Goal: Transaction & Acquisition: Purchase product/service

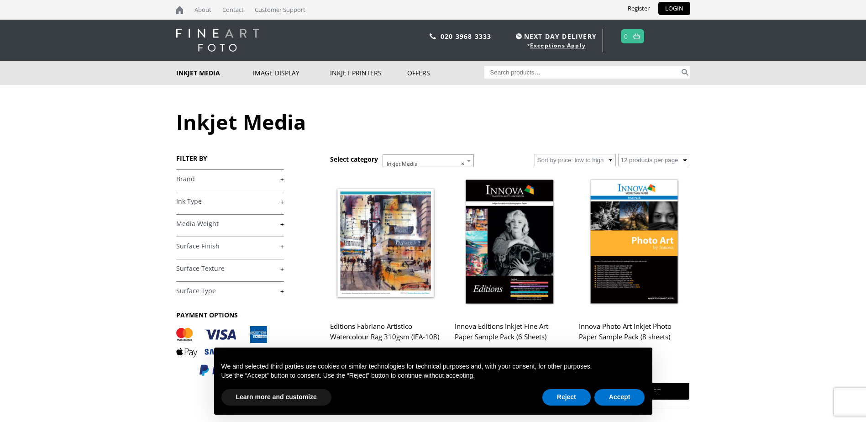
click at [762, 192] on body "NEXT DAY DELIVERY * Exceptions Apply About Contact Customer Support Register LO…" at bounding box center [433, 211] width 866 height 422
click at [280, 180] on link "+" at bounding box center [230, 179] width 108 height 9
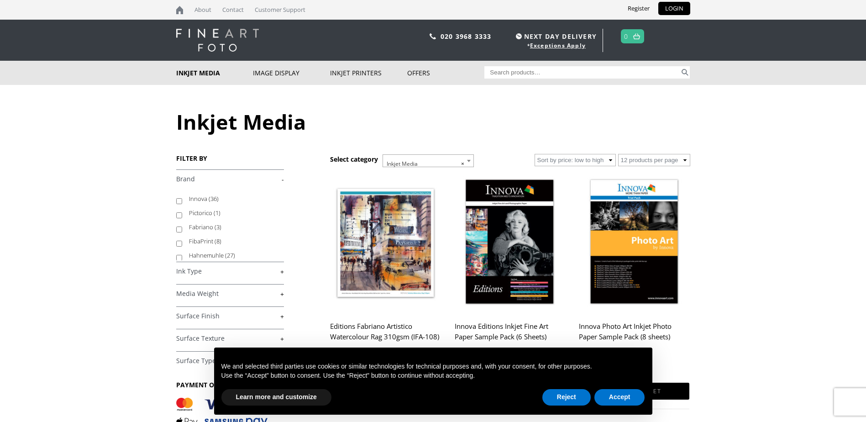
click at [205, 253] on label "Hahnemuhle (27)" at bounding box center [232, 255] width 86 height 14
click at [182, 255] on input "Hahnemuhle (27)" at bounding box center [179, 258] width 6 height 6
checkbox input "true"
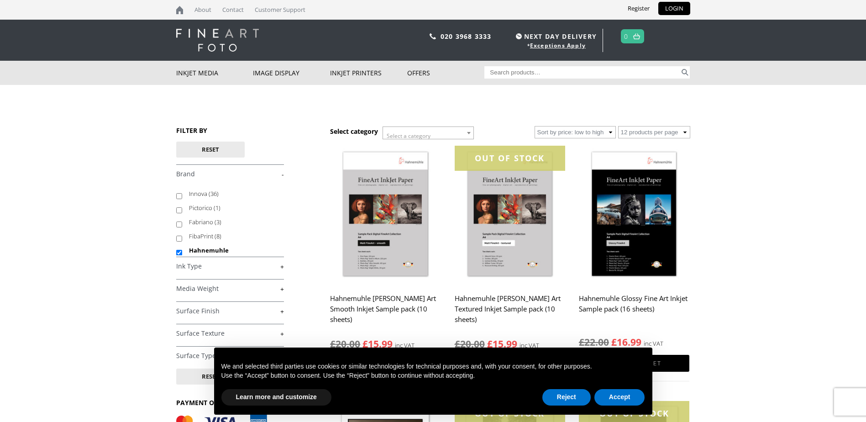
click at [282, 288] on link "+" at bounding box center [230, 288] width 108 height 9
click at [178, 339] on input "300+gsm (16)" at bounding box center [179, 339] width 6 height 6
checkbox input "true"
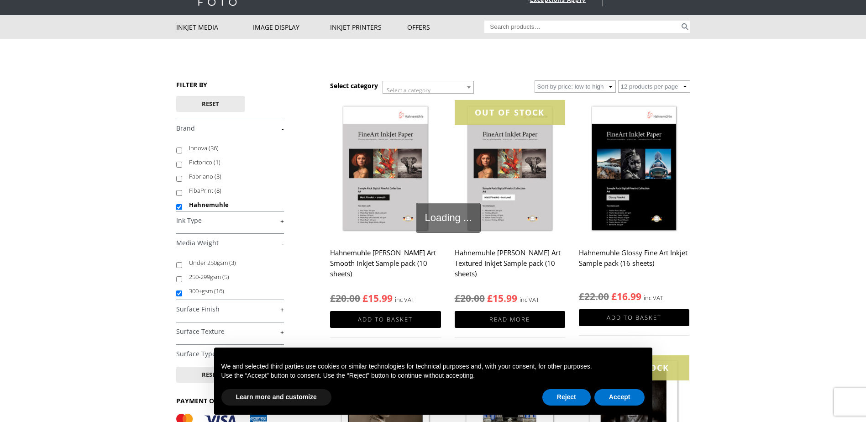
scroll to position [91, 0]
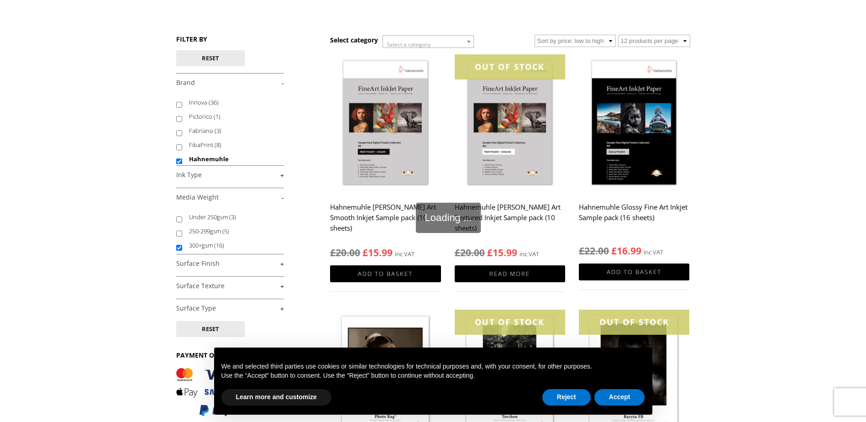
click at [280, 263] on link "+" at bounding box center [230, 263] width 108 height 9
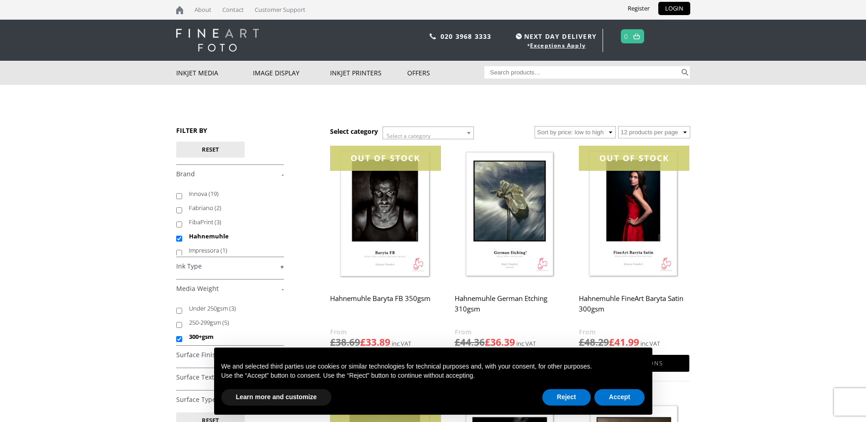
click at [178, 313] on input "Under 250gsm (3)" at bounding box center [179, 311] width 6 height 6
click at [180, 311] on input "Under 250gsm (3)" at bounding box center [179, 311] width 6 height 6
checkbox input "false"
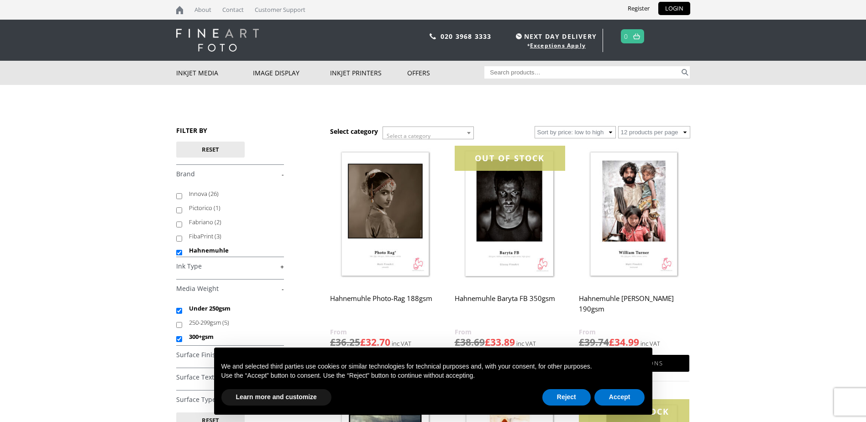
scroll to position [137, 0]
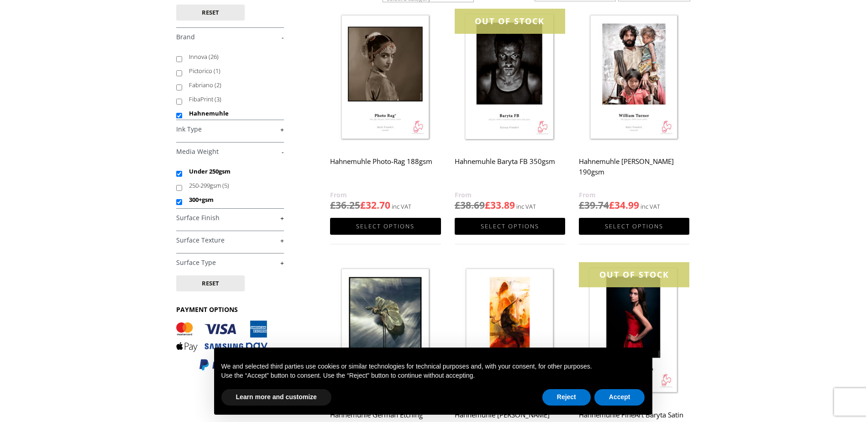
click at [283, 219] on link "+" at bounding box center [230, 218] width 108 height 9
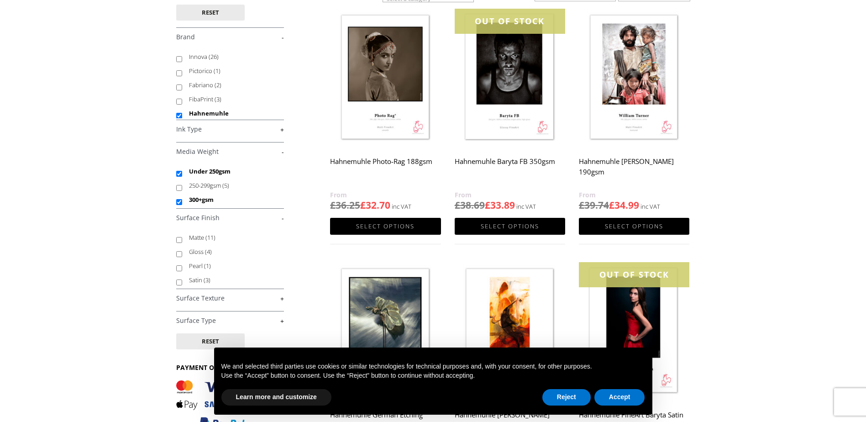
click at [178, 267] on input "Pearl (1)" at bounding box center [179, 268] width 6 height 6
checkbox input "true"
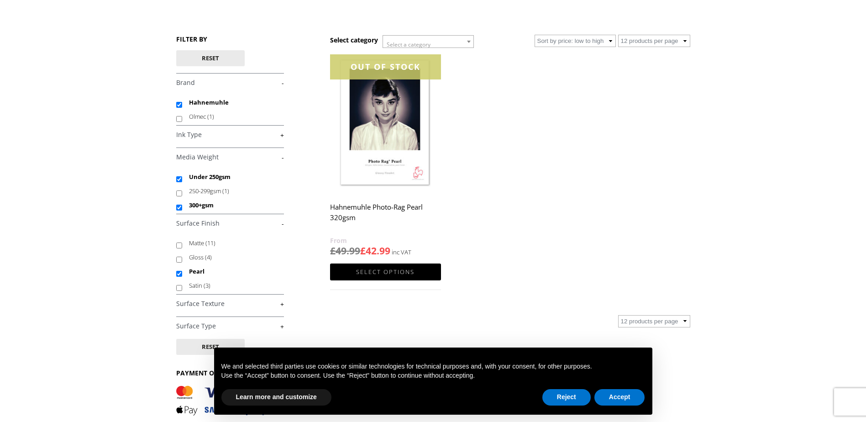
scroll to position [137, 0]
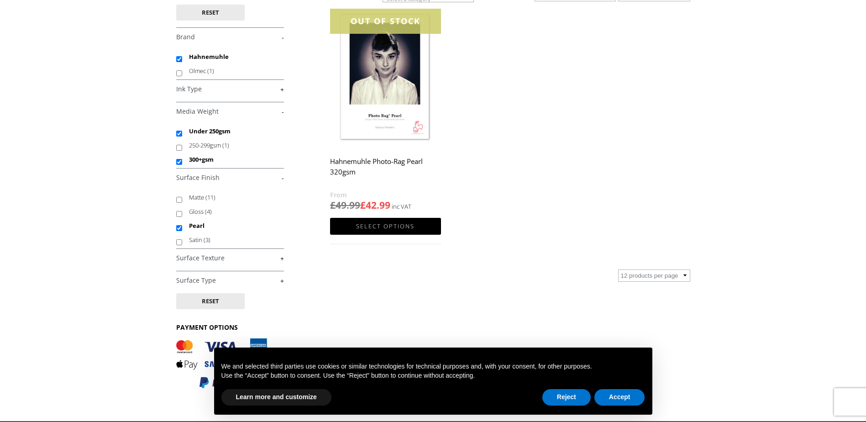
click at [178, 133] on input "Under 250gsm" at bounding box center [179, 134] width 6 height 6
checkbox input "false"
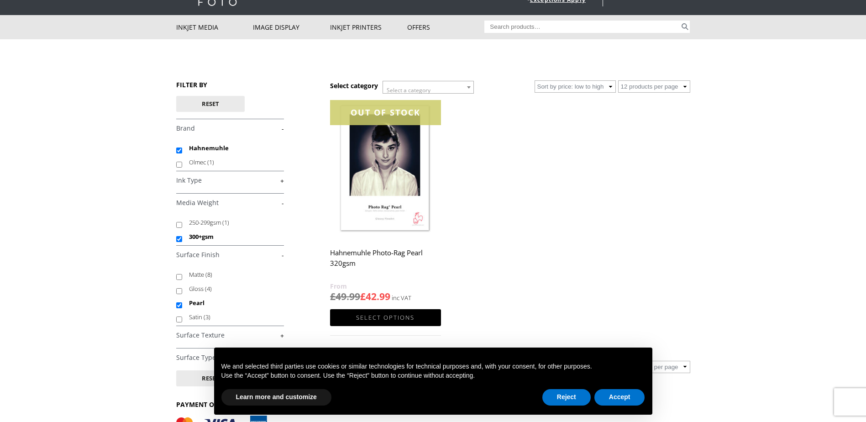
scroll to position [137, 0]
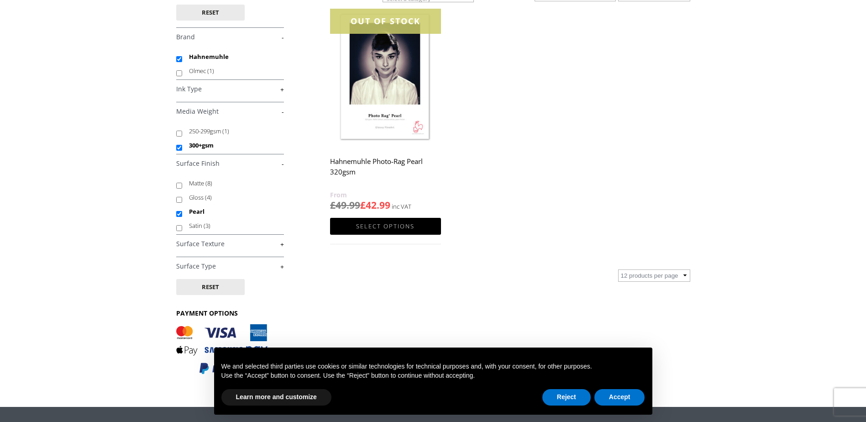
click at [282, 244] on link "+" at bounding box center [230, 244] width 108 height 9
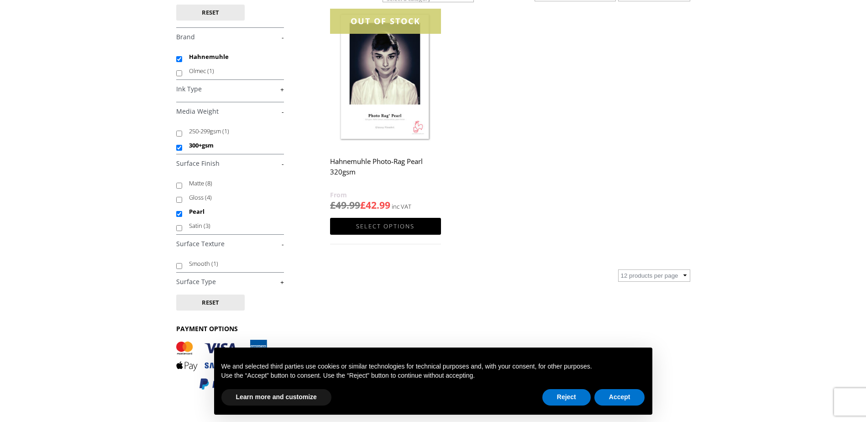
click at [280, 282] on link "+" at bounding box center [230, 282] width 108 height 9
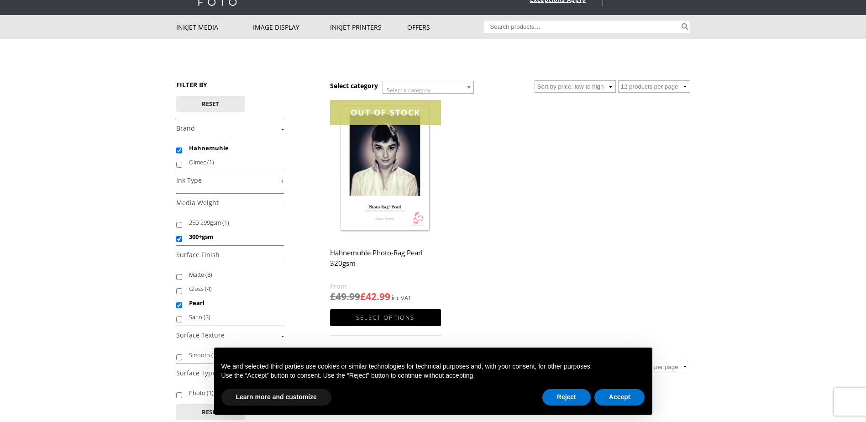
click at [179, 238] on input "300+gsm" at bounding box center [179, 239] width 6 height 6
checkbox input "false"
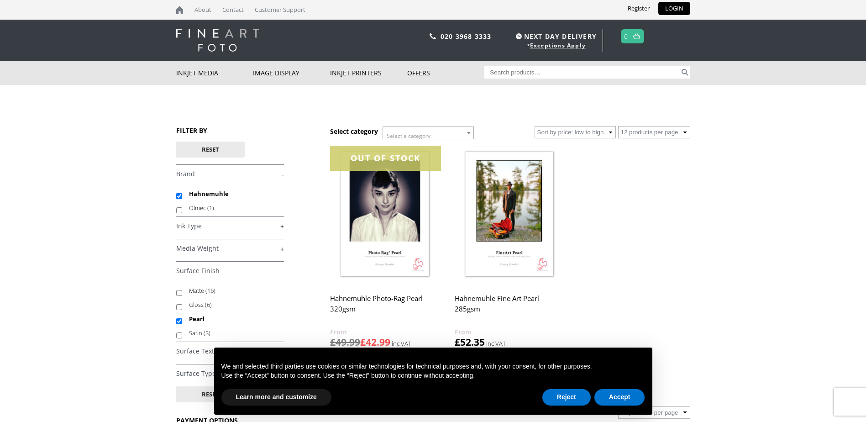
scroll to position [137, 0]
